Goal: Download file/media

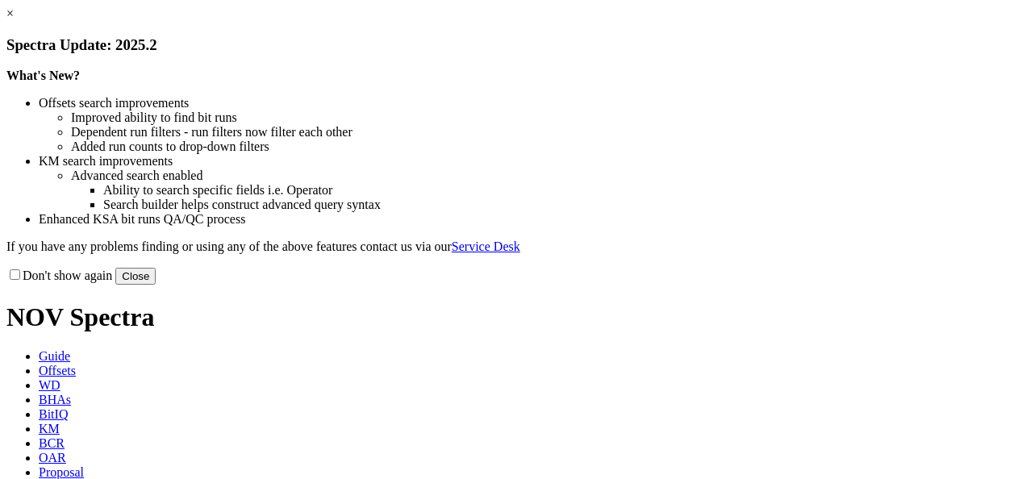
click at [14, 20] on link "×" at bounding box center [9, 13] width 7 height 14
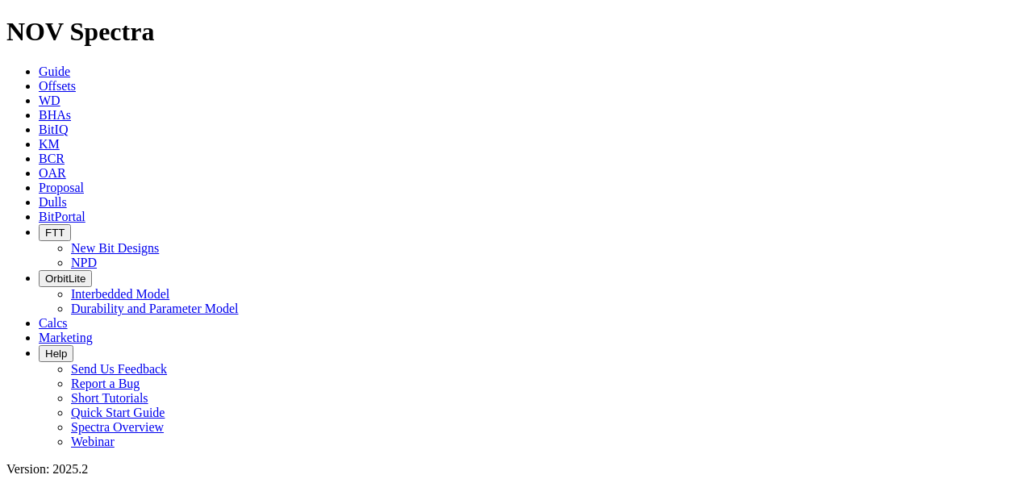
click at [60, 137] on span "KM" at bounding box center [49, 144] width 21 height 14
drag, startPoint x: 313, startPoint y: 84, endPoint x: 200, endPoint y: 83, distance: 113.0
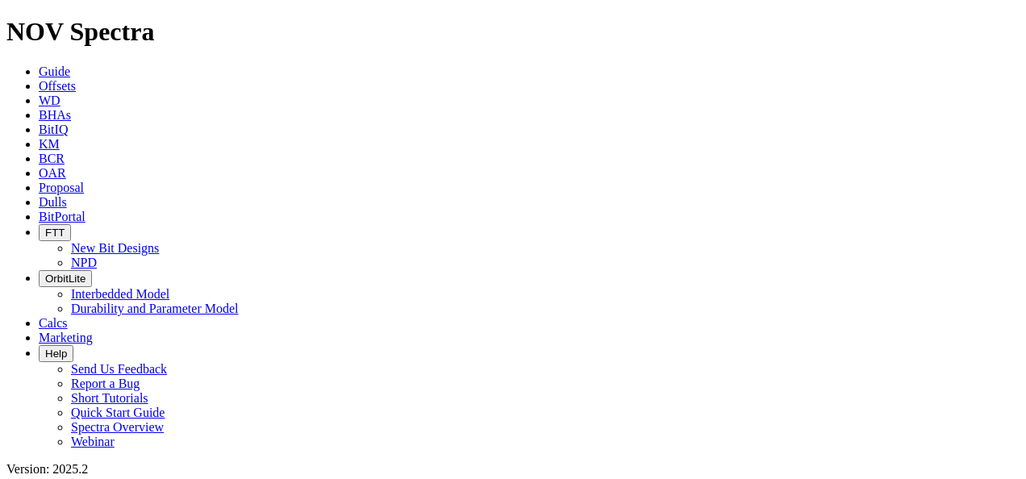
type input "Cutter Layout"
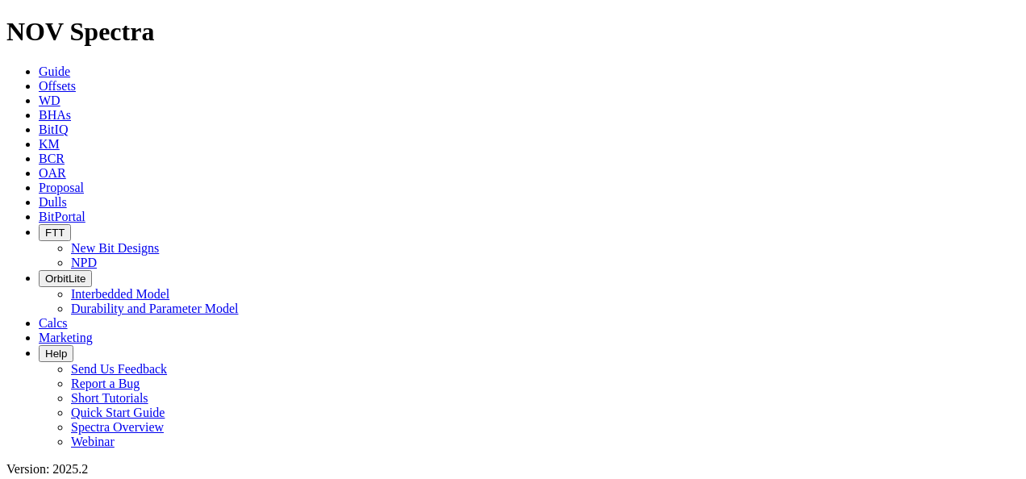
type input "TKC96 Cutter Layout"
